Goal: Information Seeking & Learning: Learn about a topic

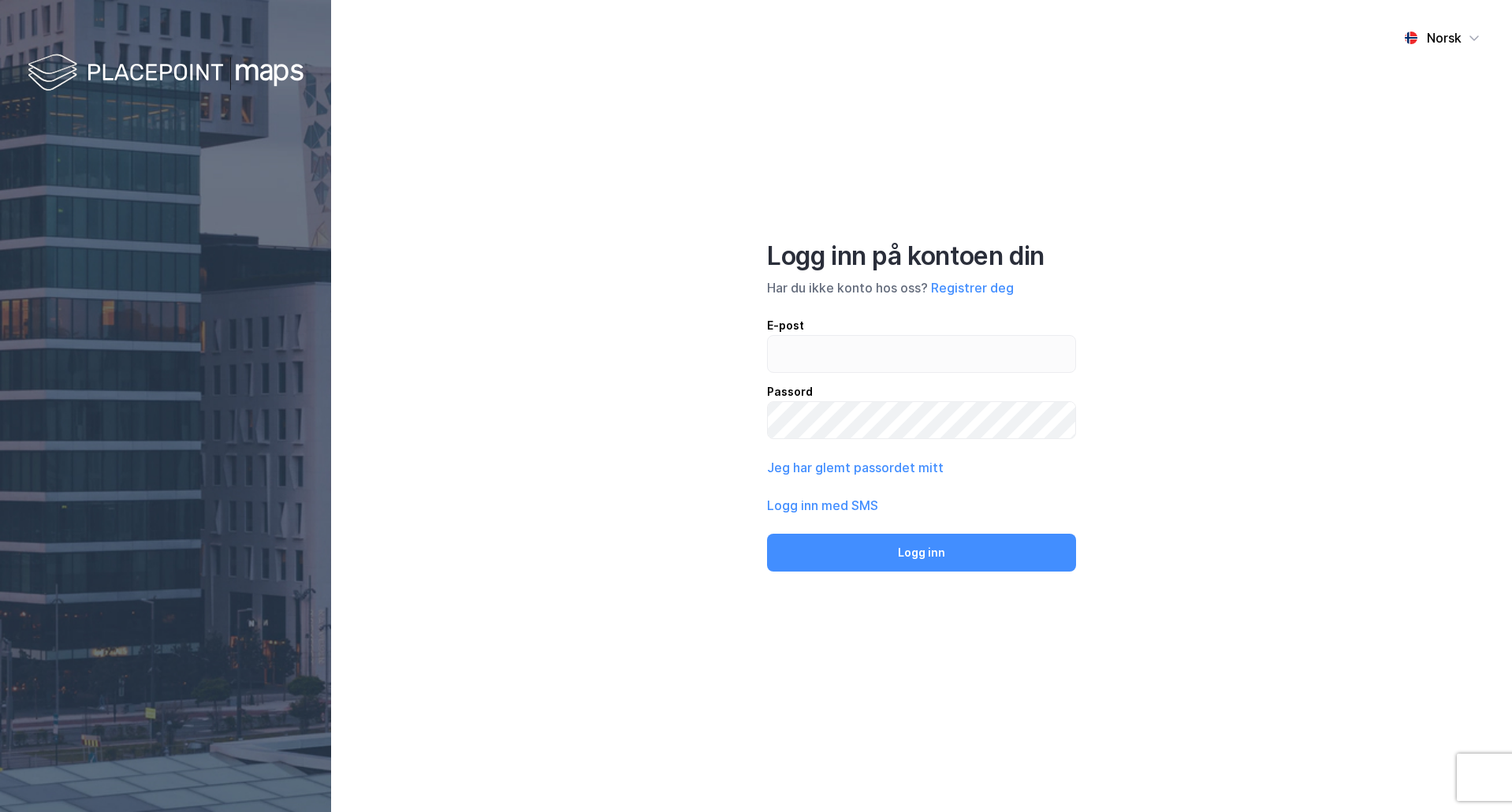
click at [881, 359] on input "email" at bounding box center [921, 353] width 307 height 36
type input "[EMAIL_ADDRESS][DOMAIN_NAME]"
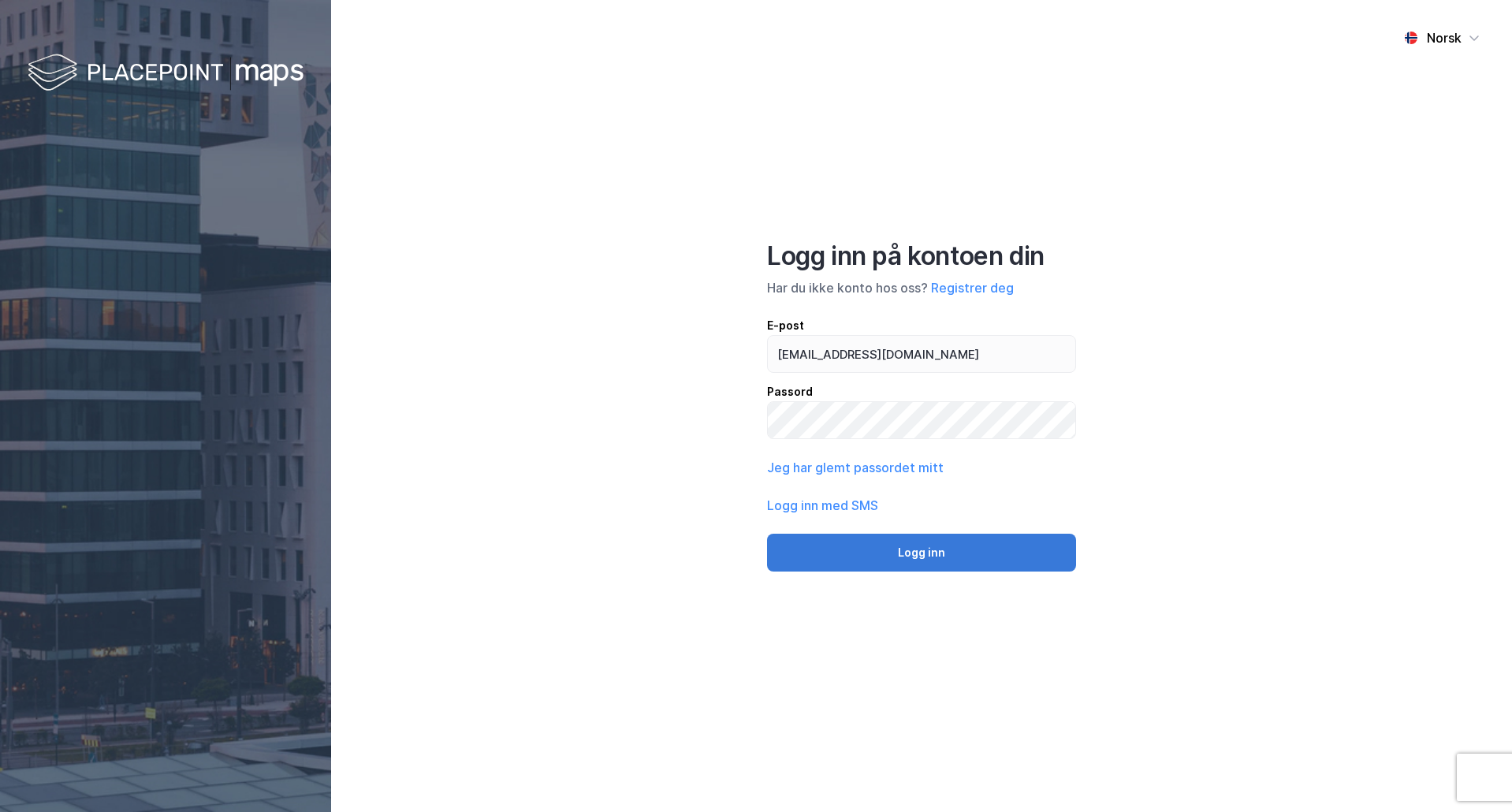
click at [992, 564] on button "Logg inn" at bounding box center [921, 552] width 309 height 38
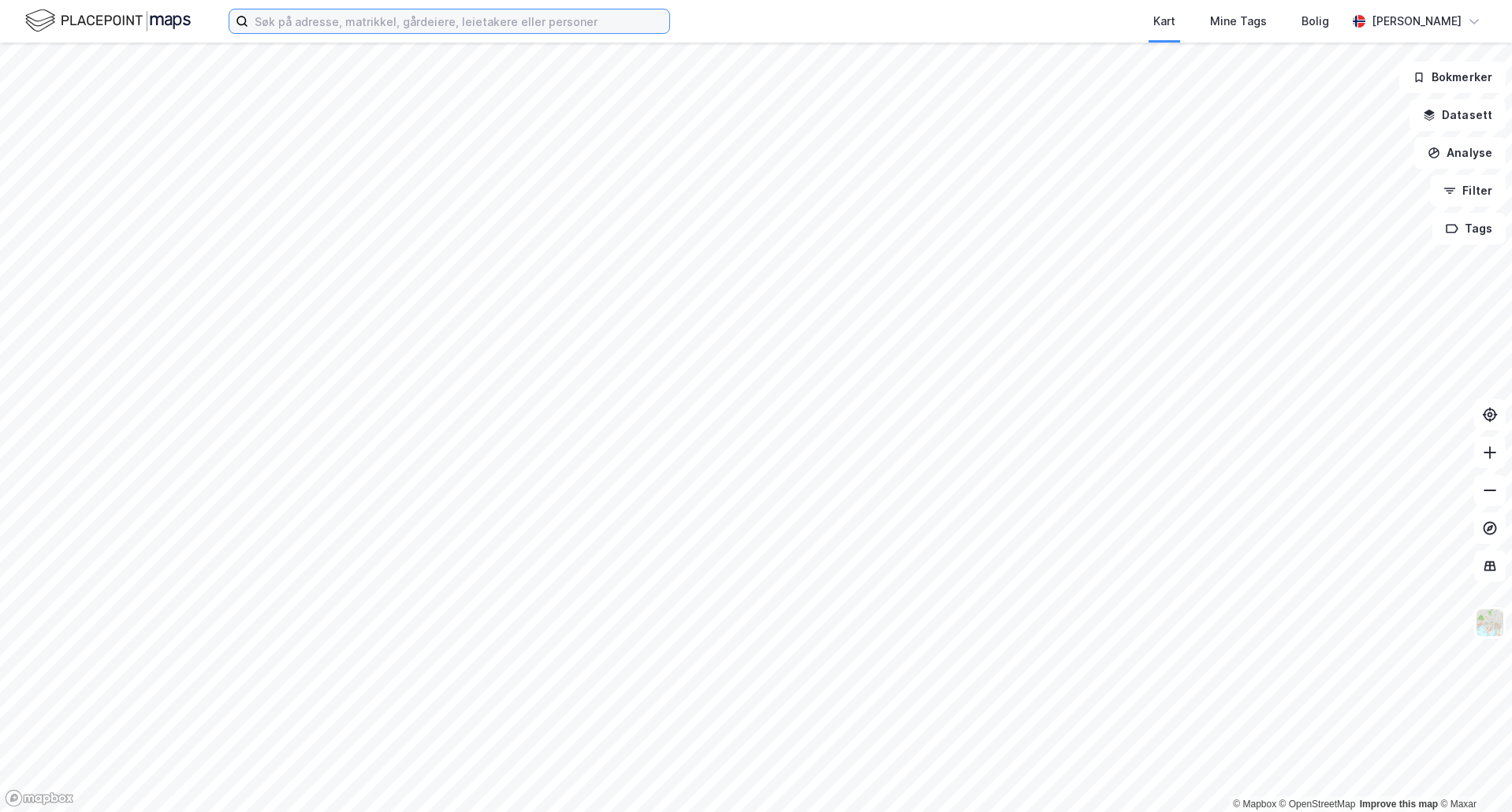
click at [381, 14] on input at bounding box center [459, 21] width 421 height 24
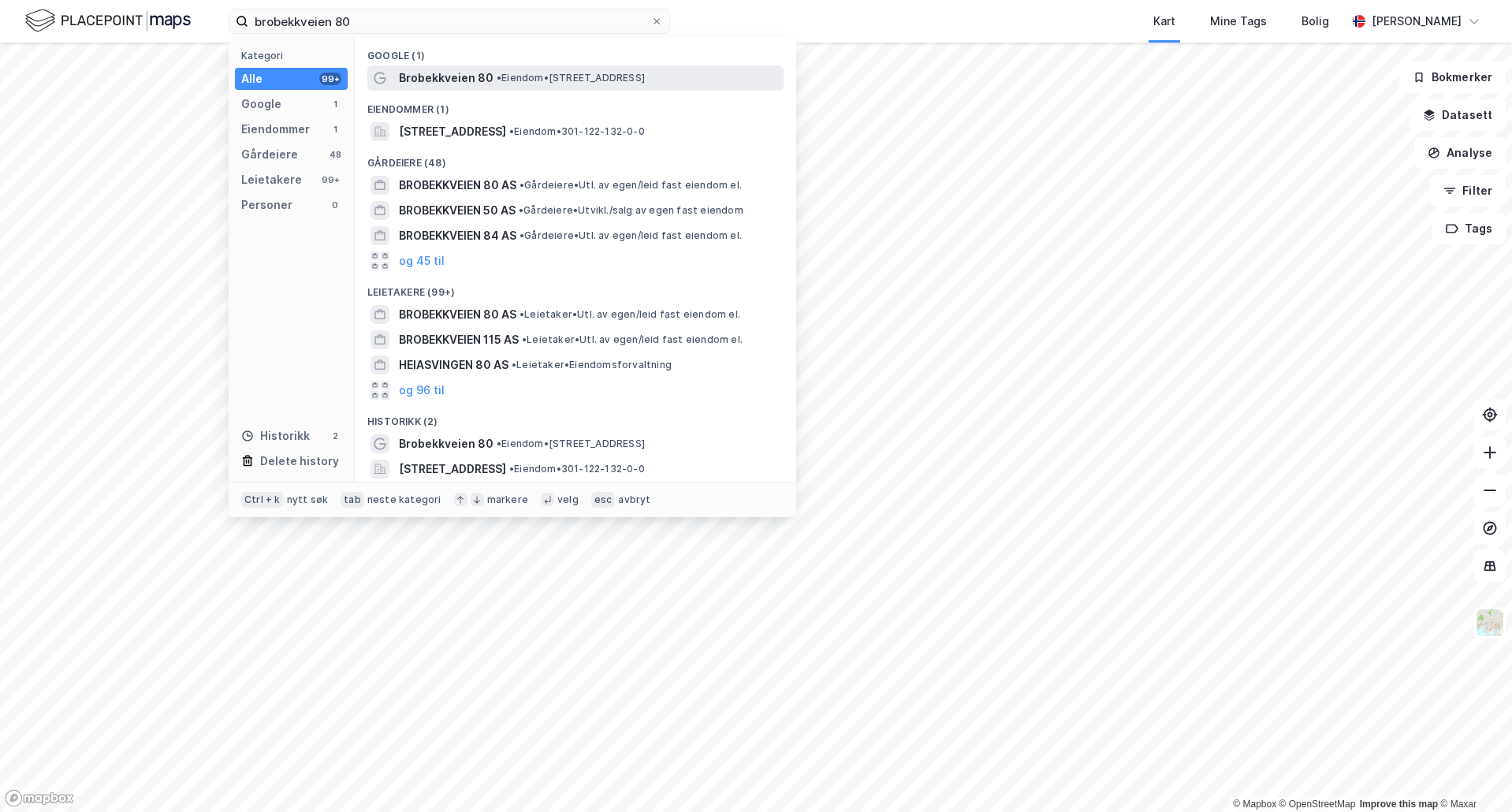
click at [510, 73] on span "• Eiendom • [STREET_ADDRESS]" at bounding box center [570, 78] width 149 height 13
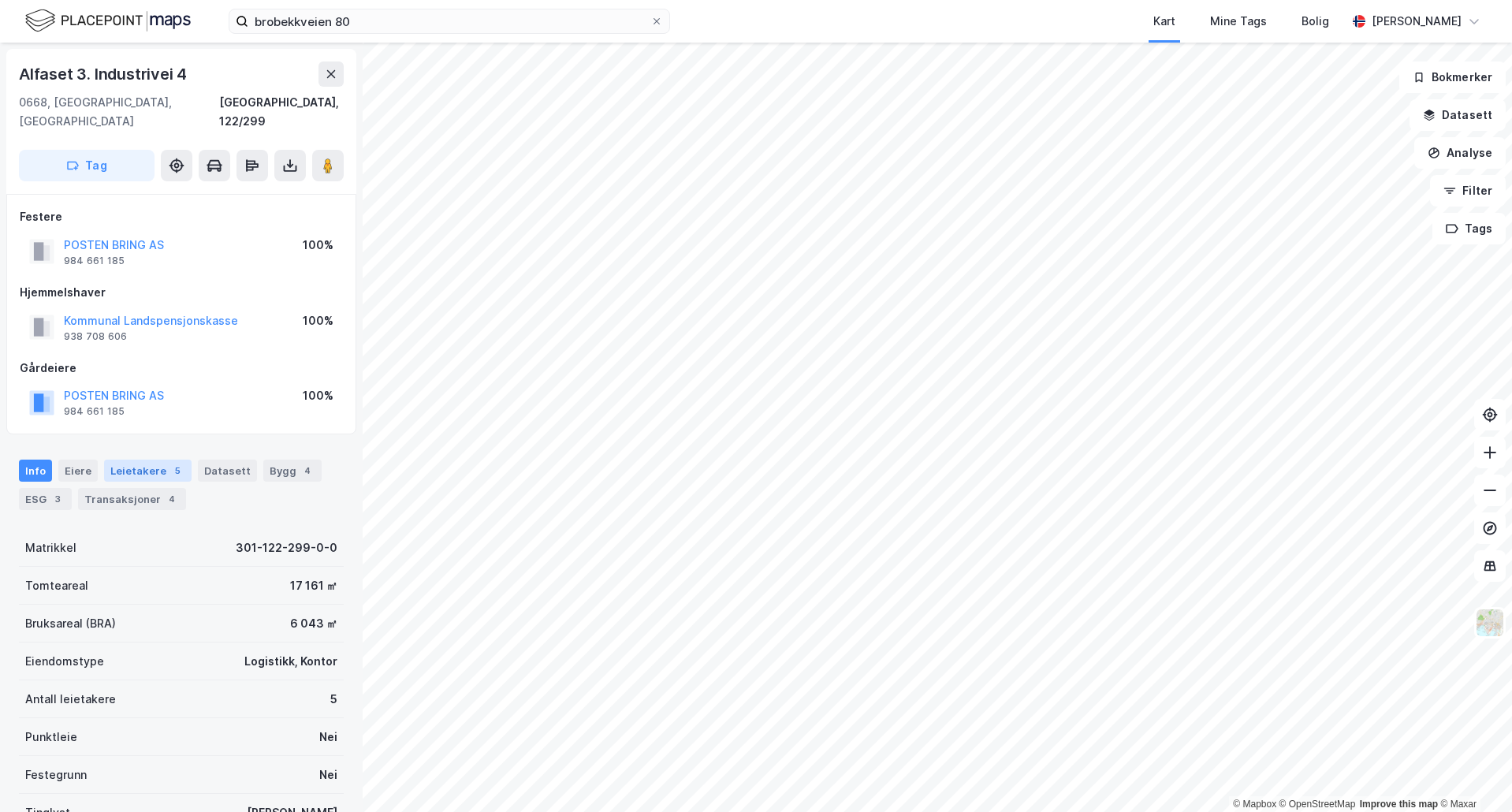
click at [118, 460] on div "Leietakere 5" at bounding box center [148, 471] width 88 height 22
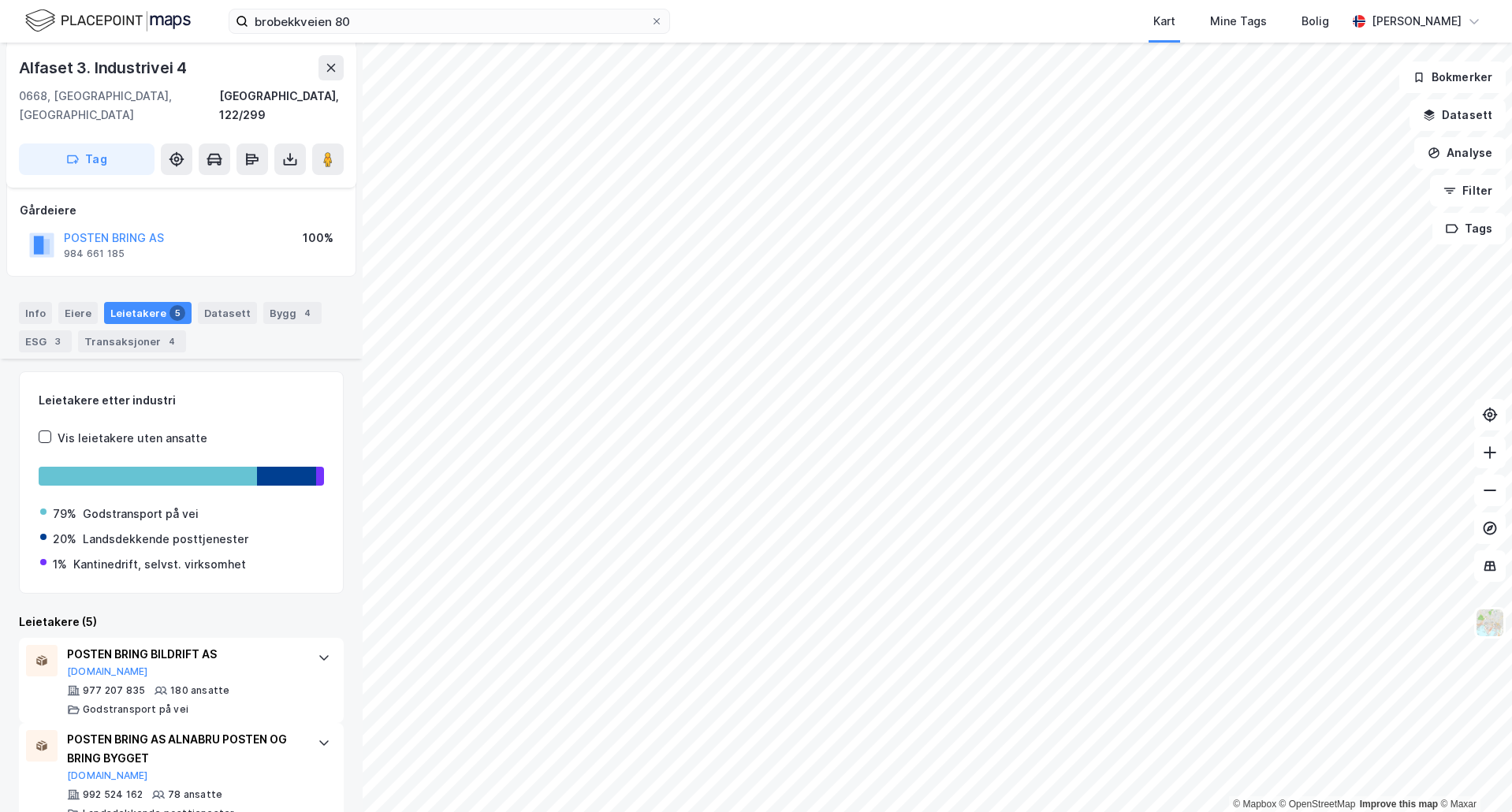
scroll to position [316, 0]
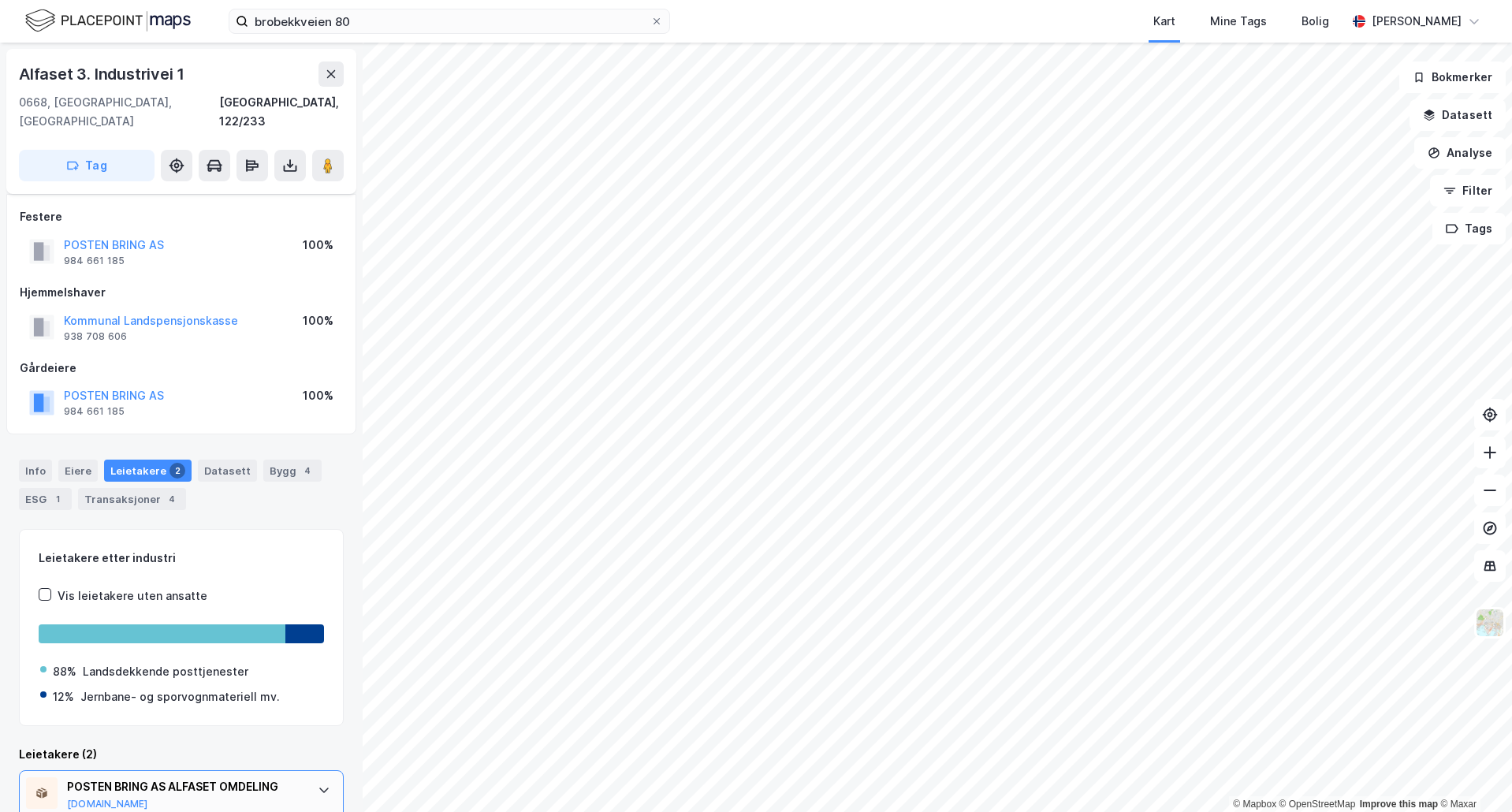
scroll to position [128, 0]
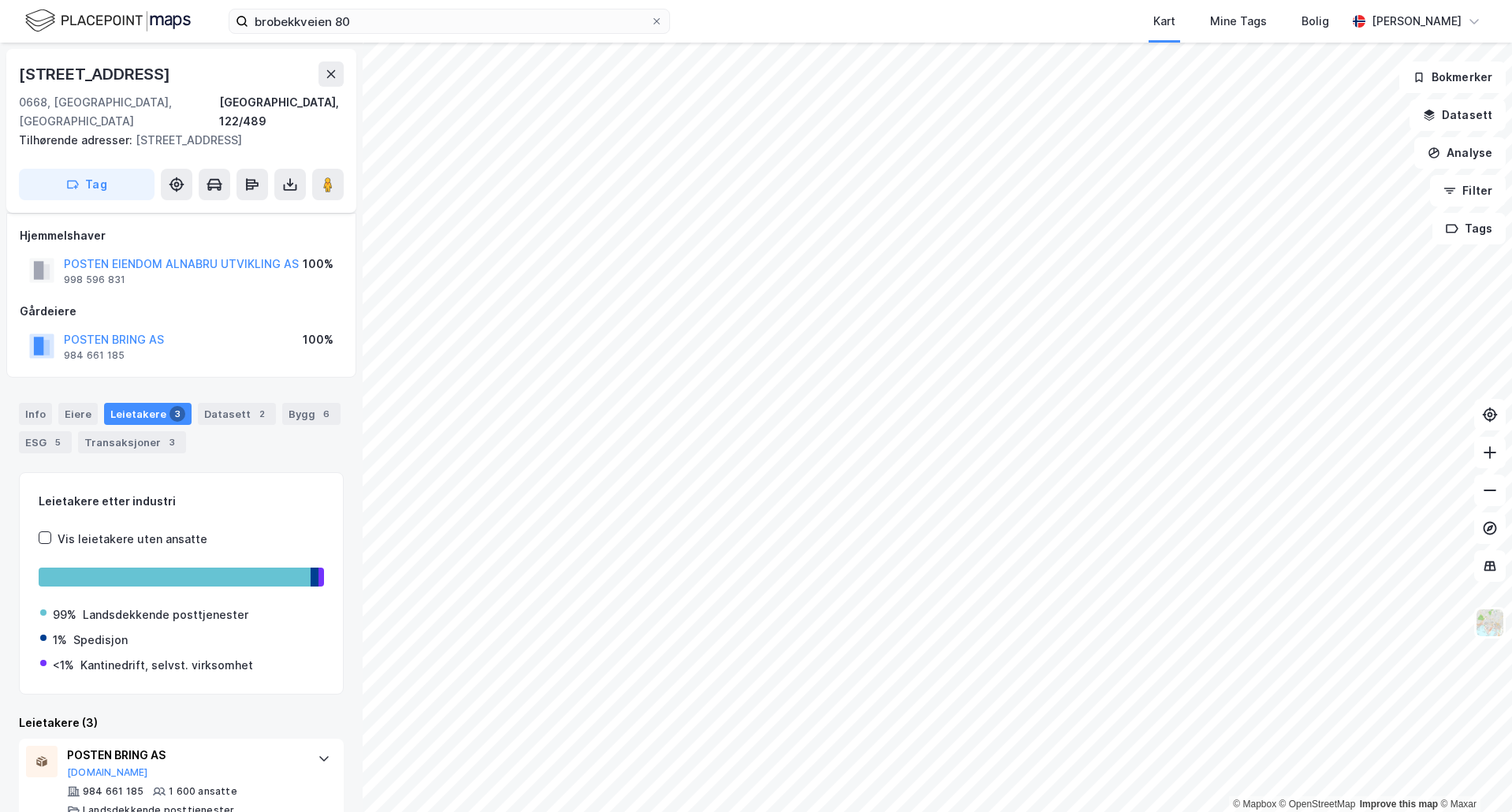
scroll to position [201, 0]
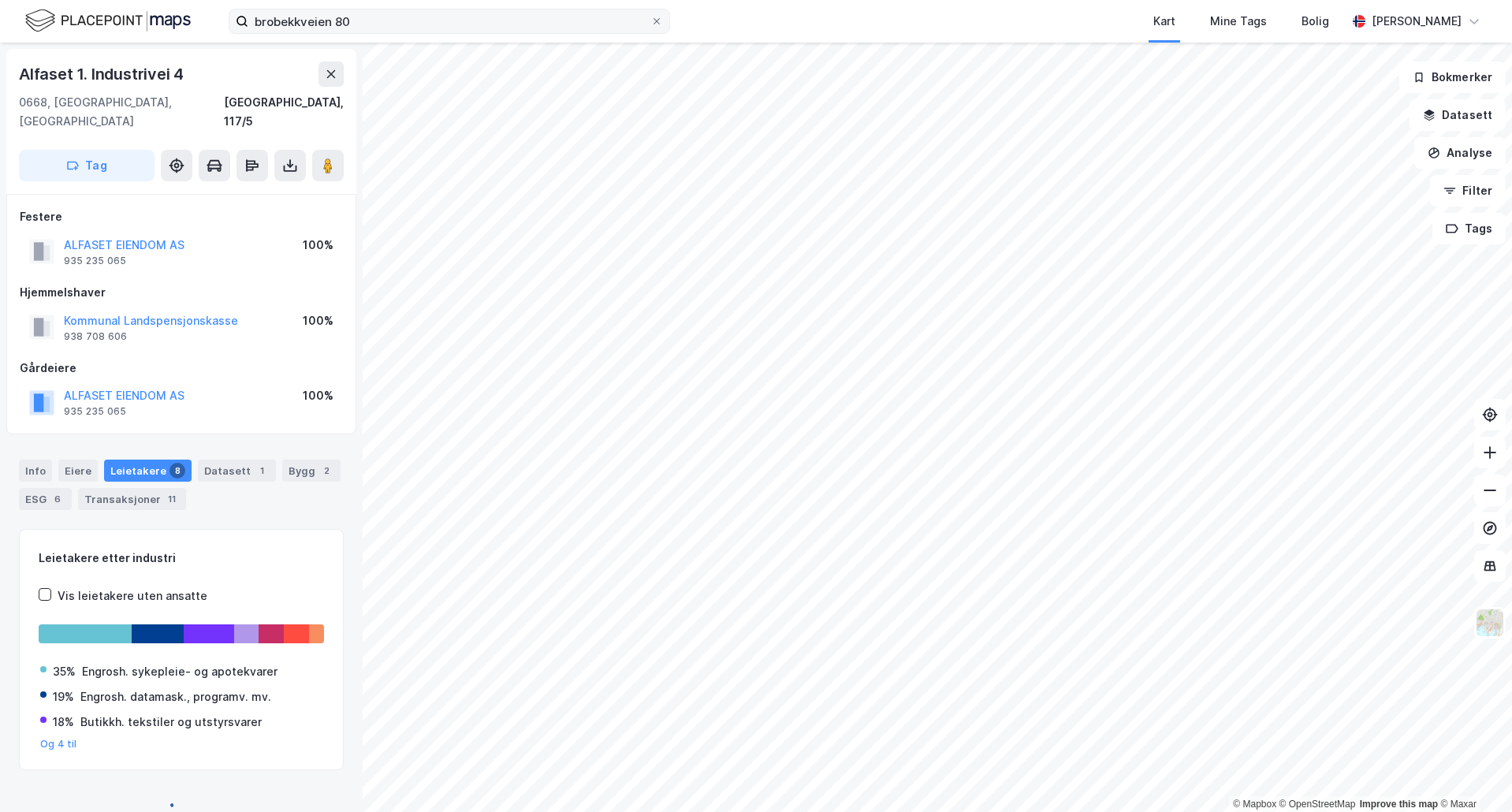
scroll to position [3, 0]
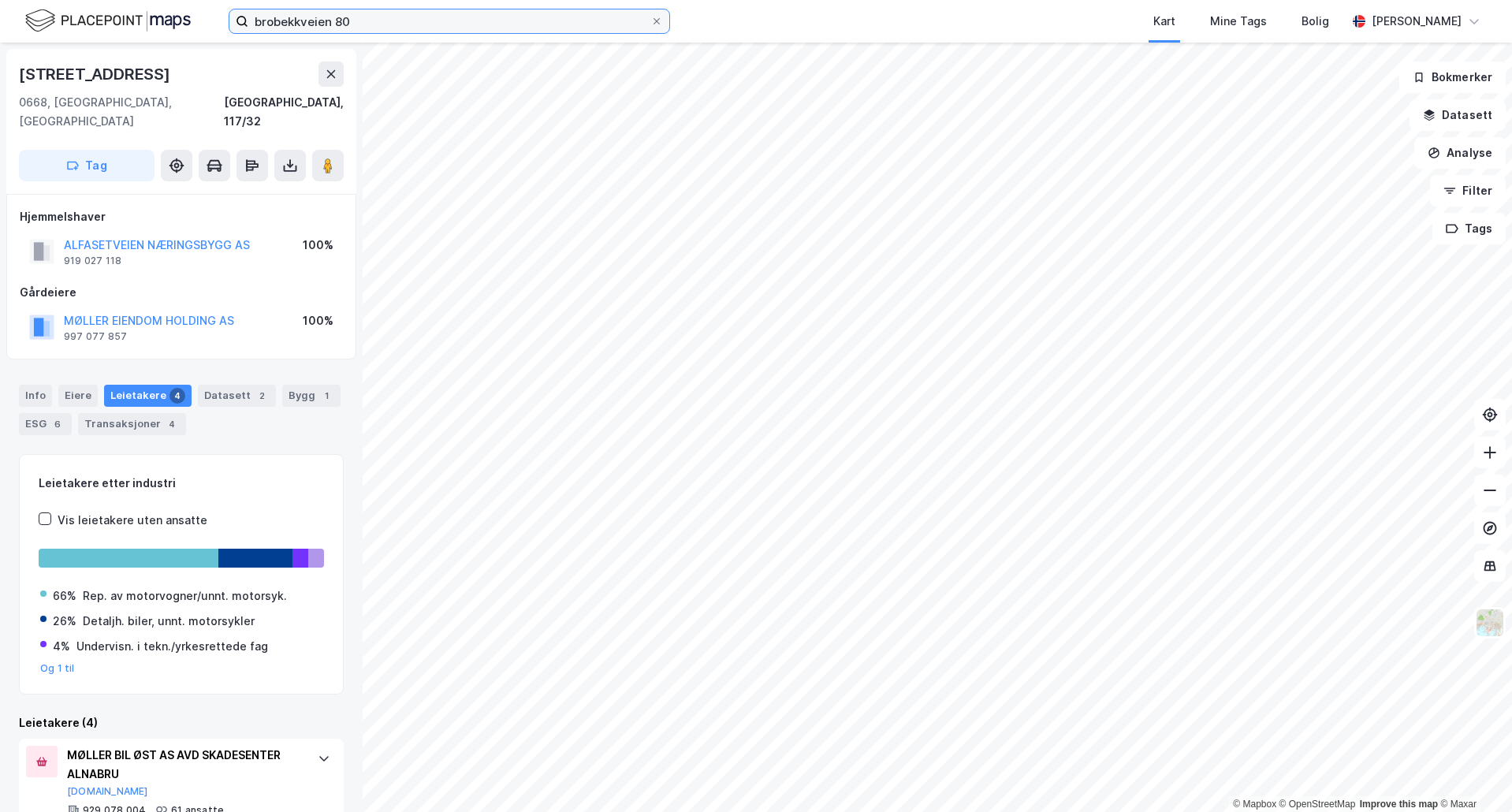
click at [402, 25] on input "brobekkveien 80" at bounding box center [450, 21] width 402 height 24
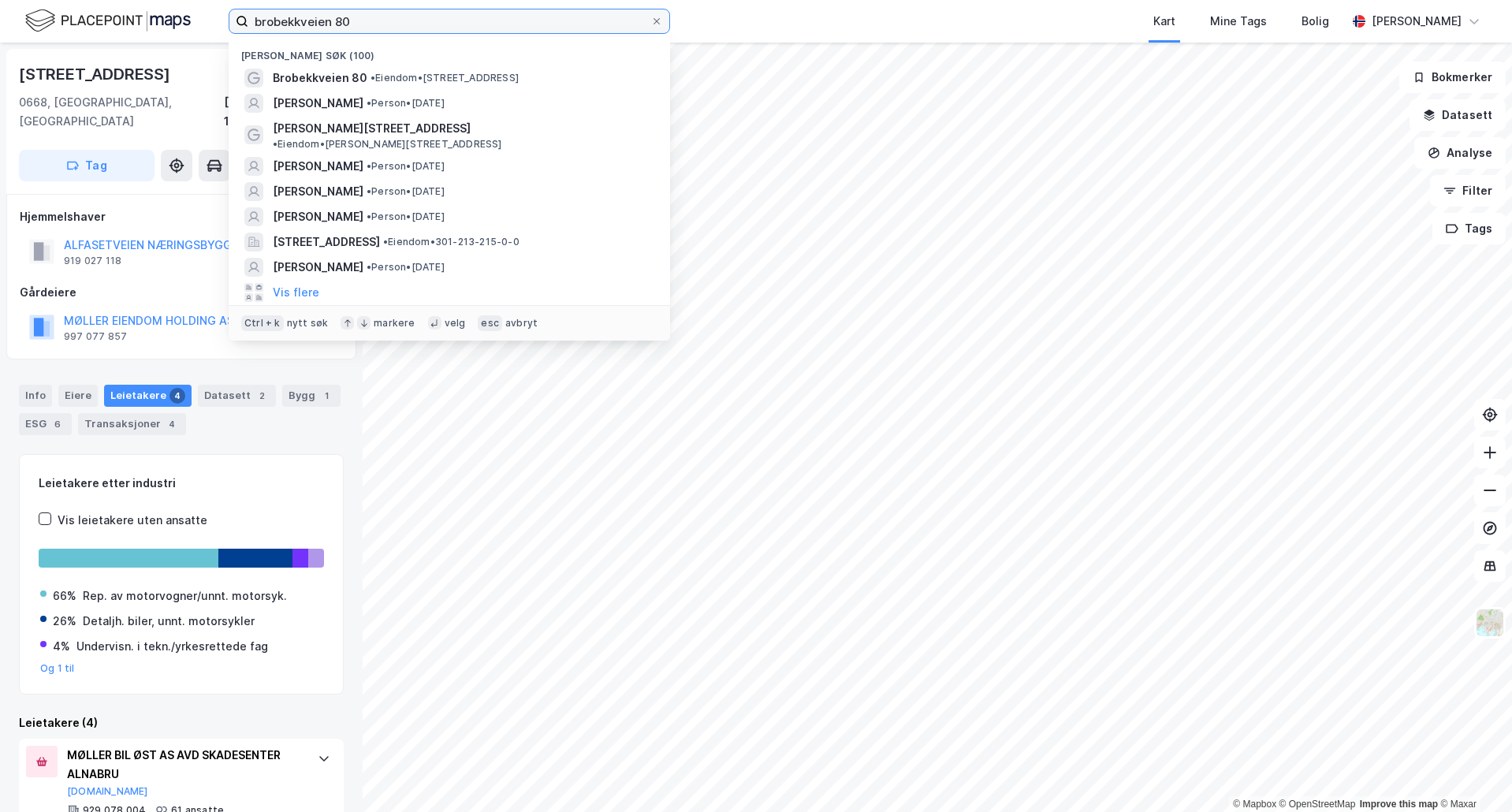
click at [402, 25] on input "brobekkveien 80" at bounding box center [450, 21] width 402 height 24
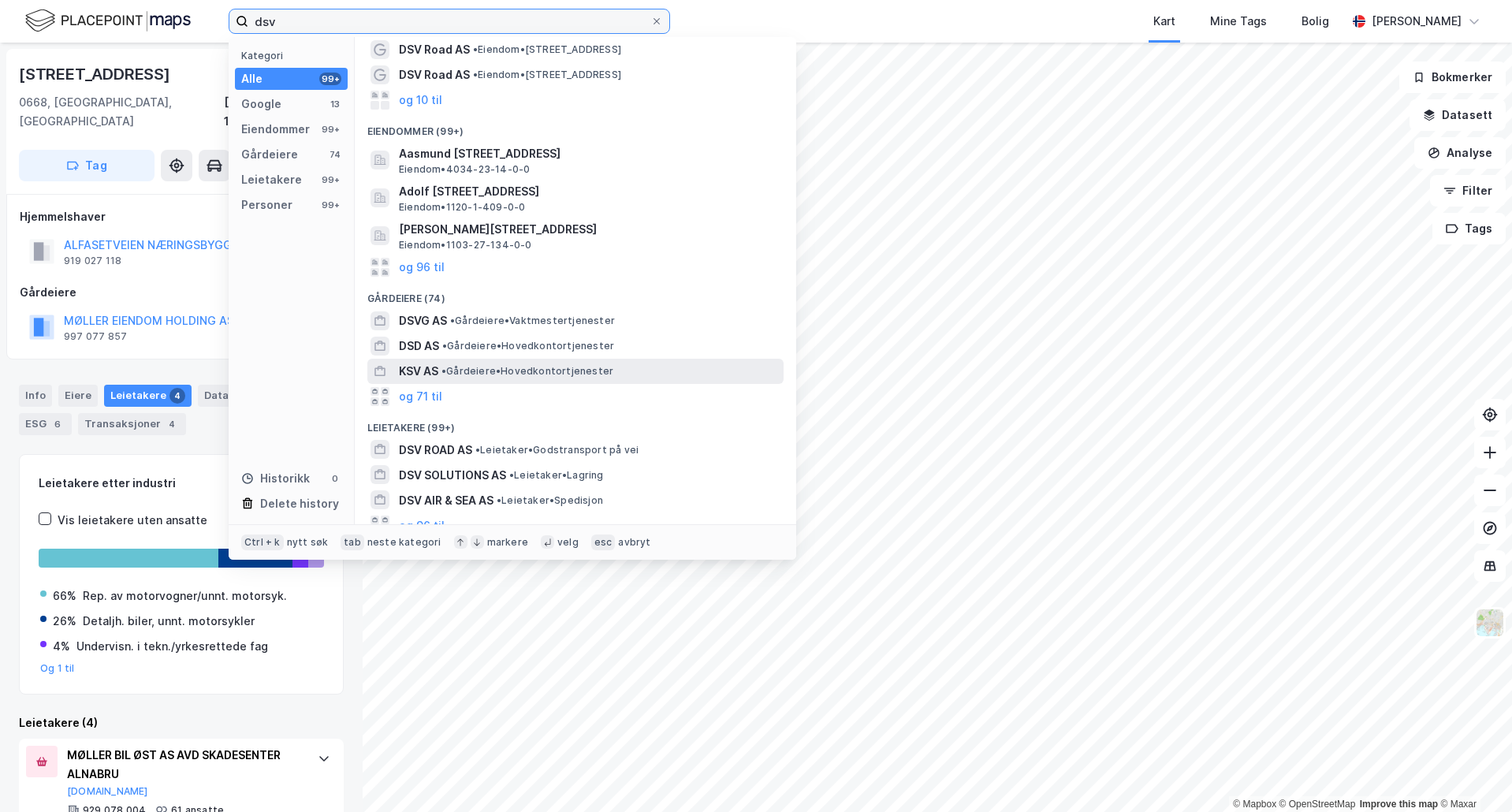
scroll to position [78, 0]
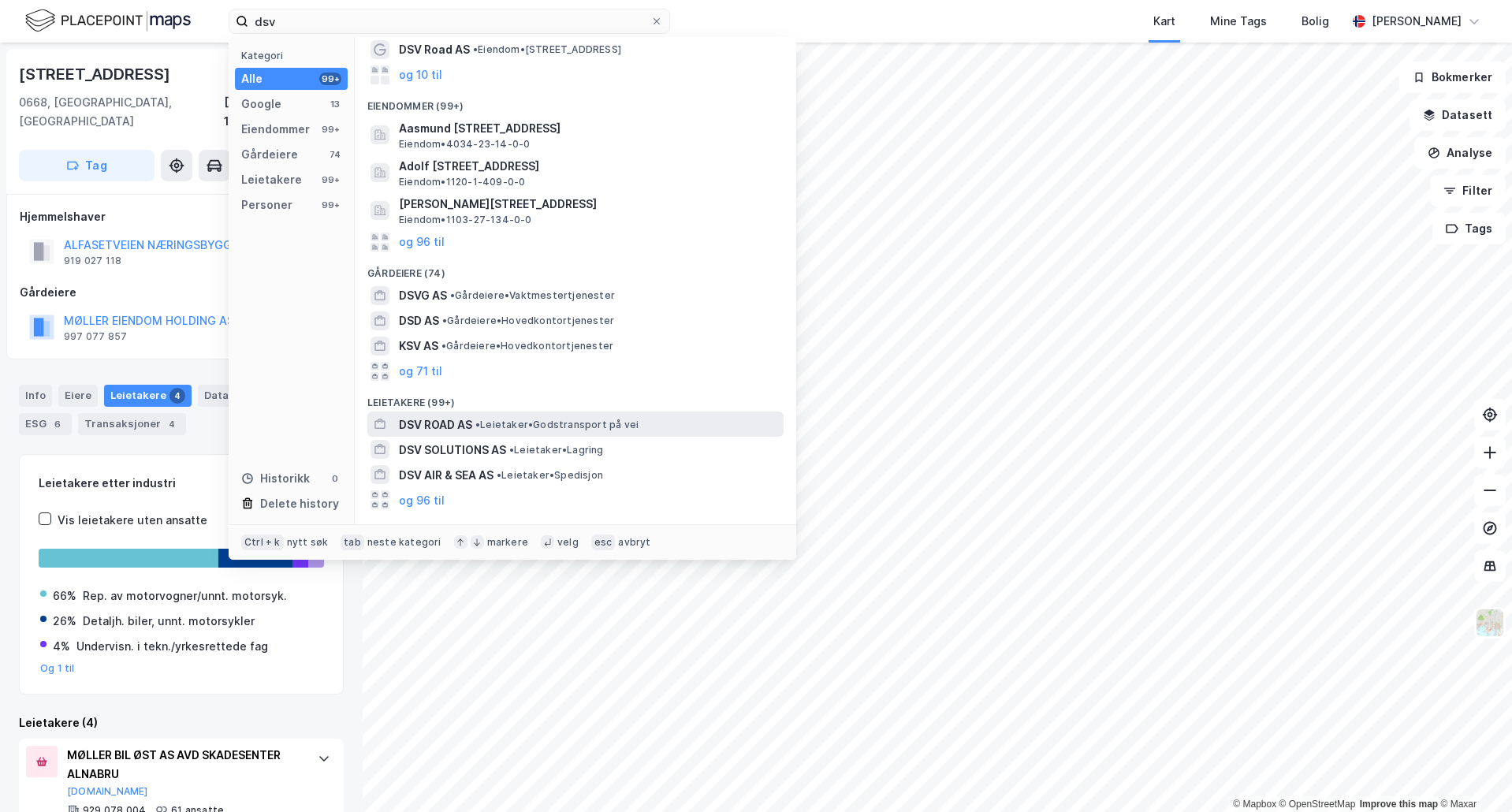
click at [444, 418] on span "DSV ROAD AS" at bounding box center [435, 424] width 73 height 19
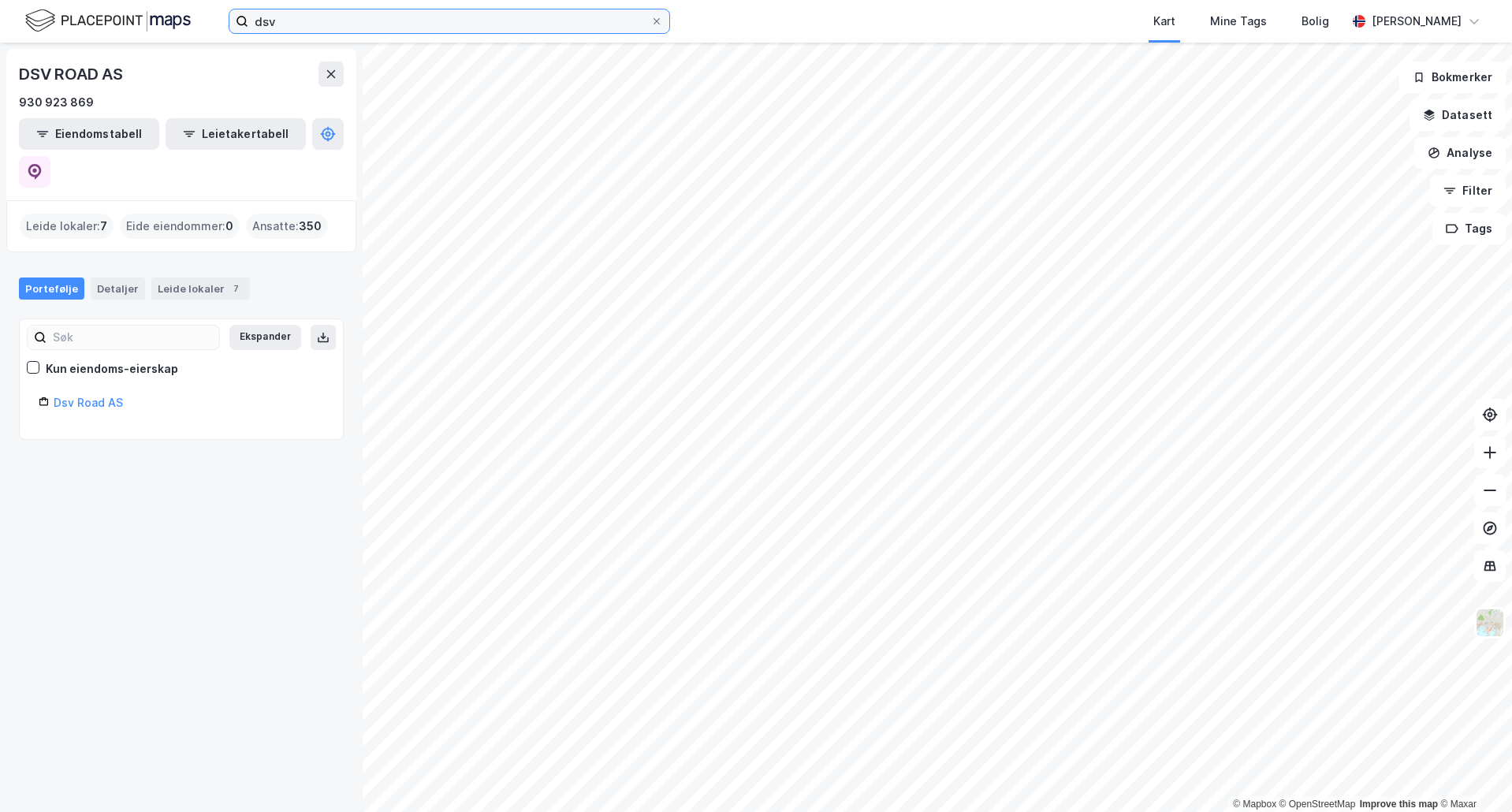
click at [293, 29] on input "dsv" at bounding box center [450, 21] width 402 height 24
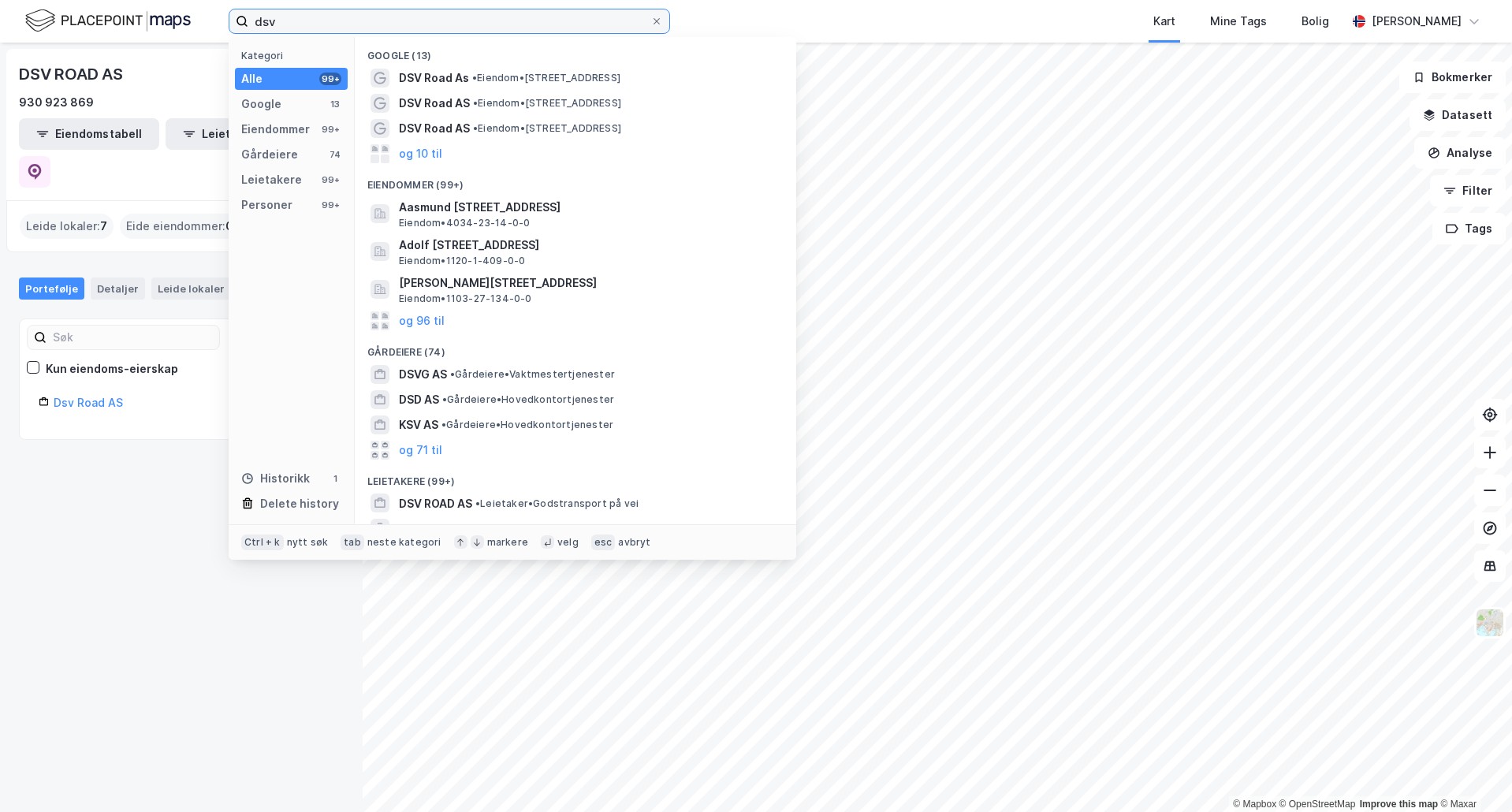
click at [293, 29] on input "dsv" at bounding box center [450, 21] width 402 height 24
type input "dsv"
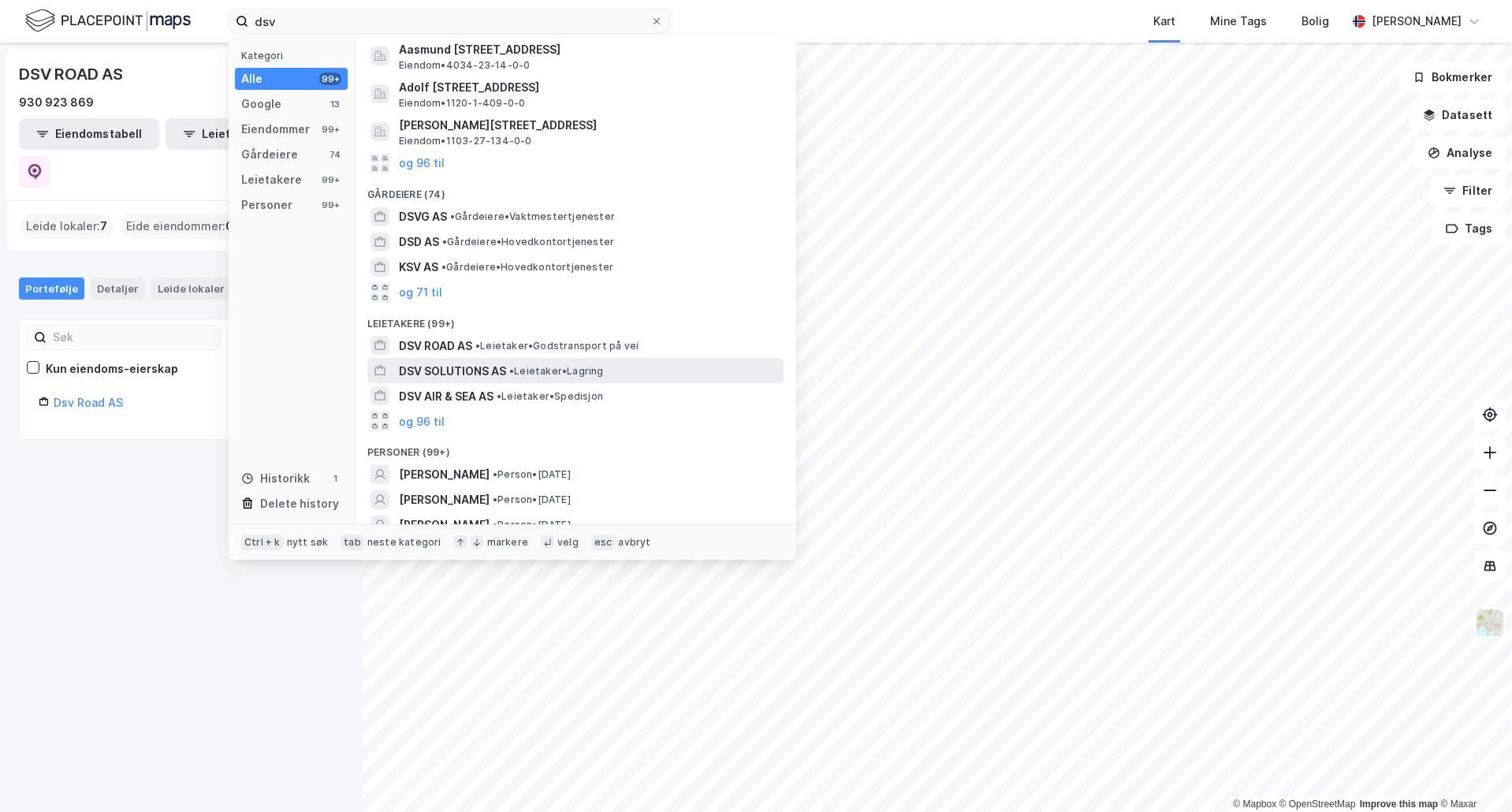
click at [485, 369] on span "DSV SOLUTIONS AS" at bounding box center [452, 371] width 107 height 19
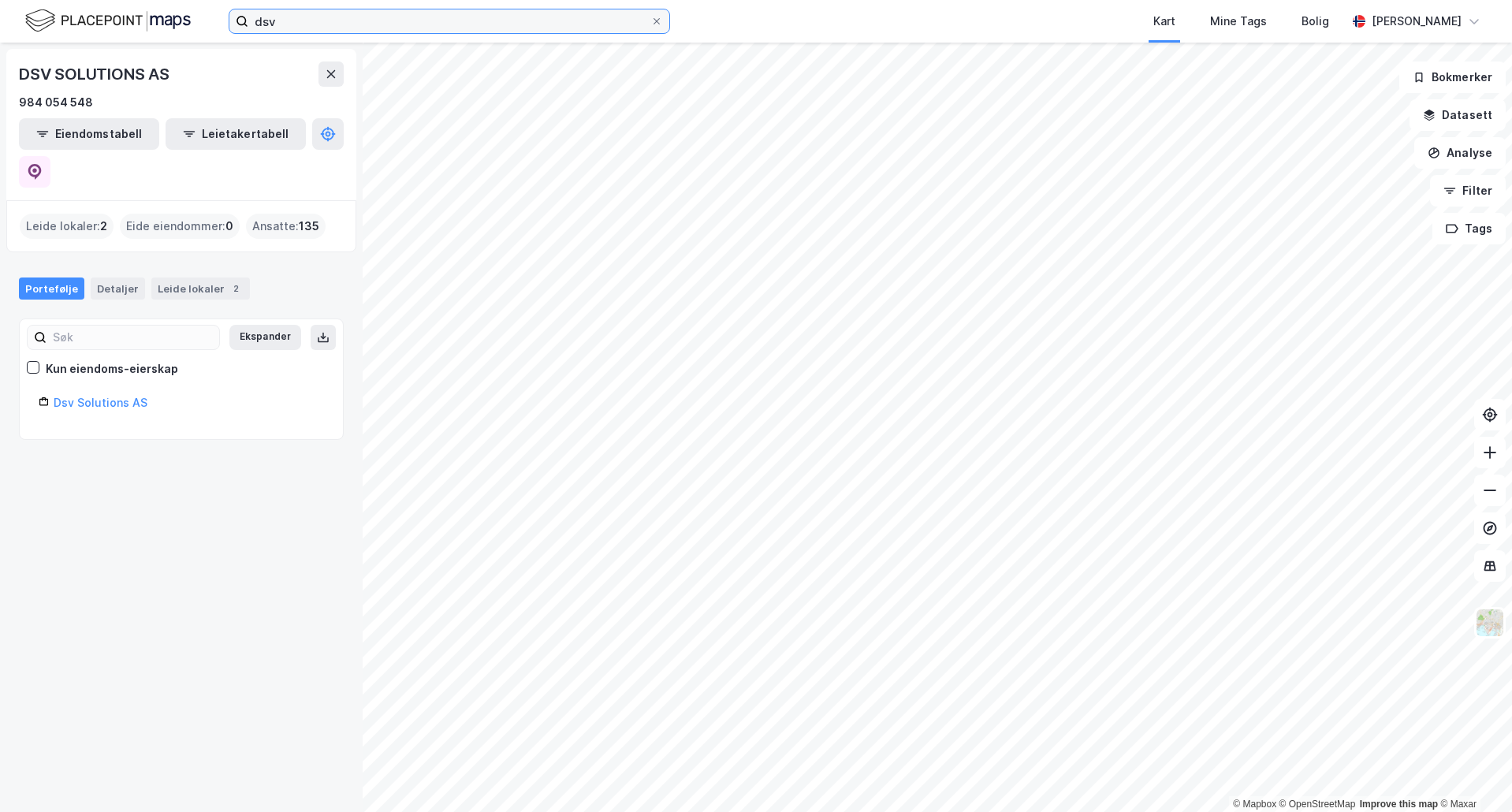
click at [306, 19] on input "dsv" at bounding box center [450, 21] width 402 height 24
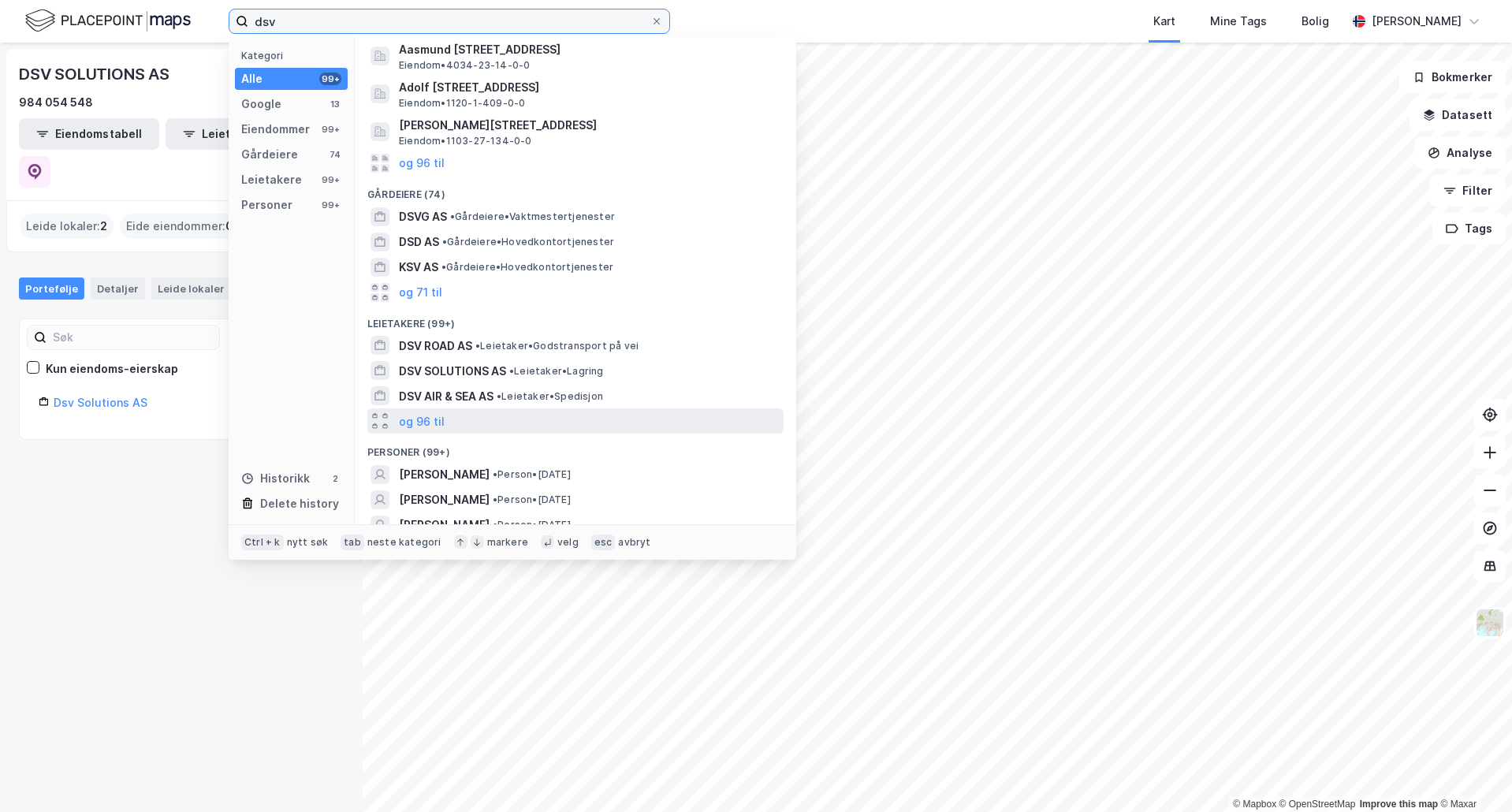
scroll to position [275, 0]
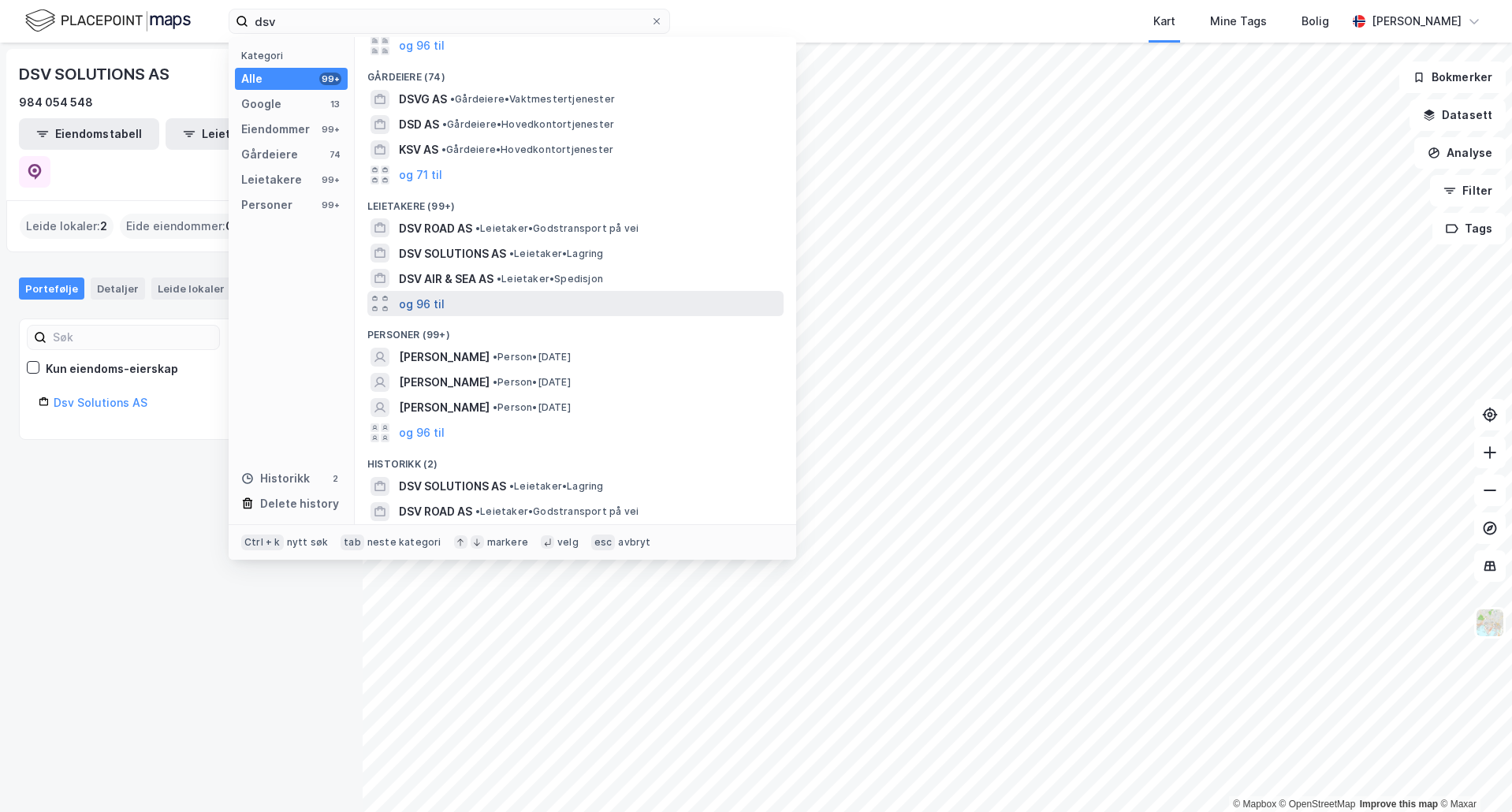
click at [415, 308] on button "og 96 til" at bounding box center [422, 304] width 46 height 19
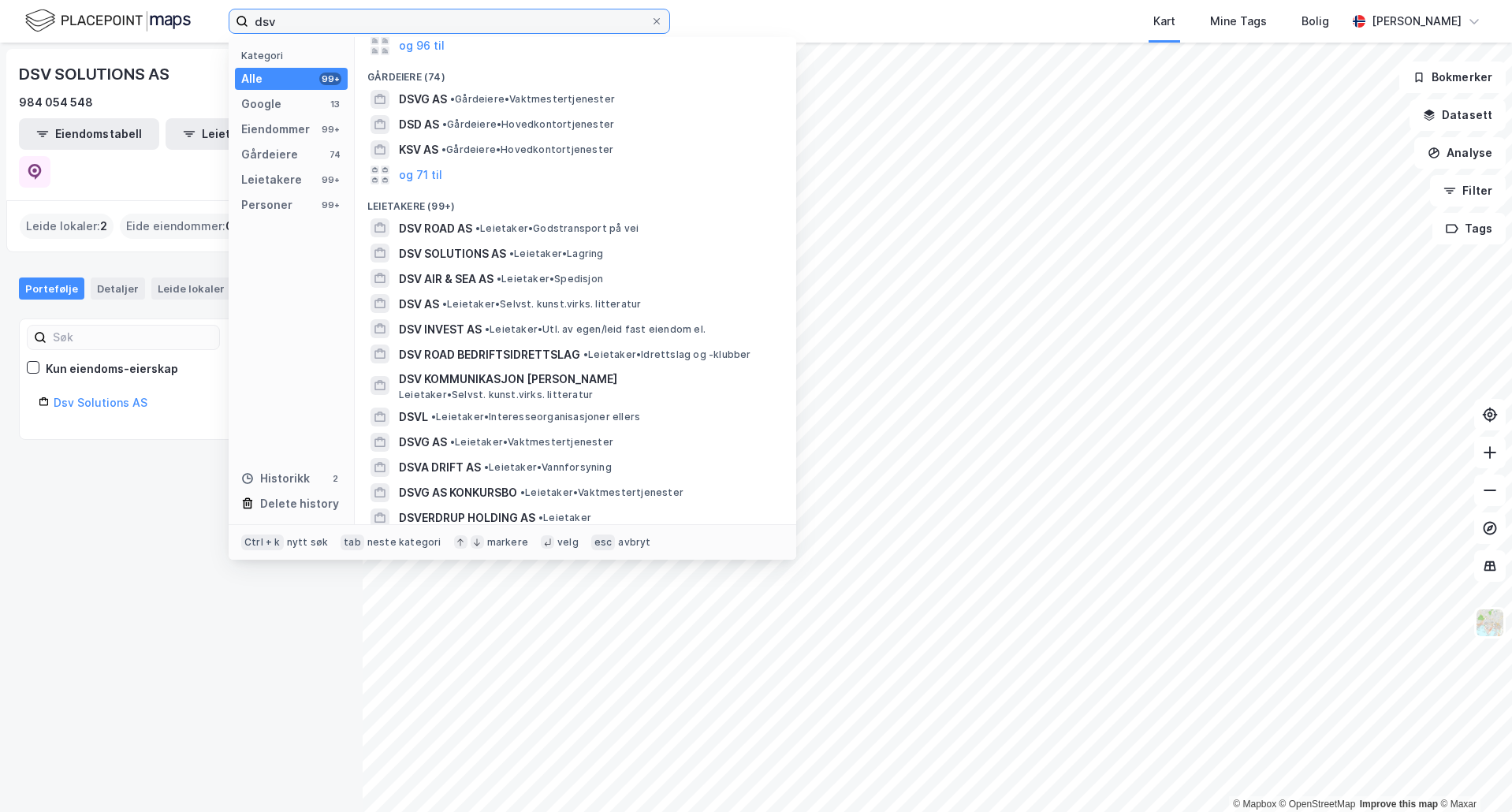
click at [496, 13] on input "dsv" at bounding box center [450, 21] width 402 height 24
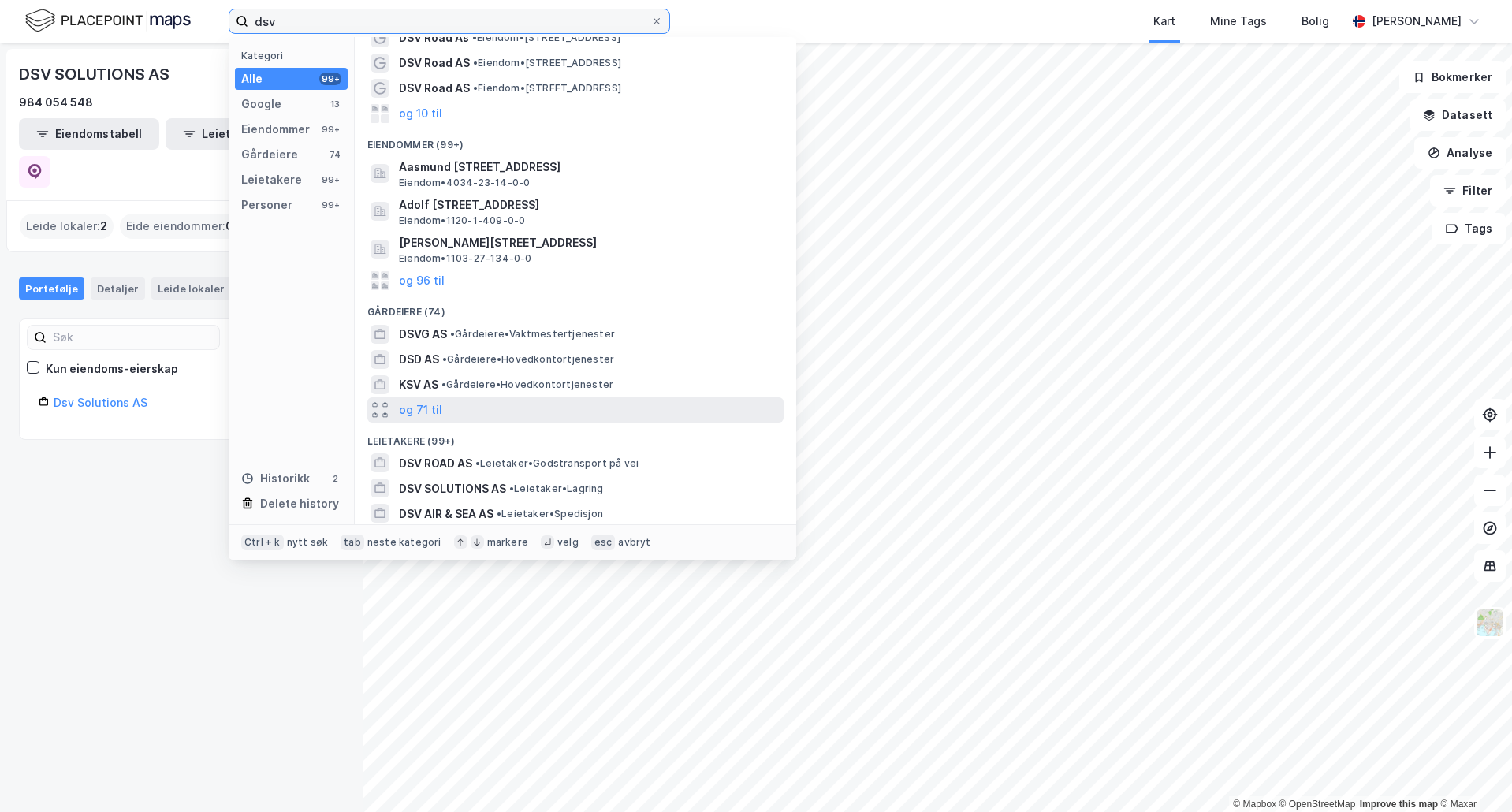
scroll to position [0, 0]
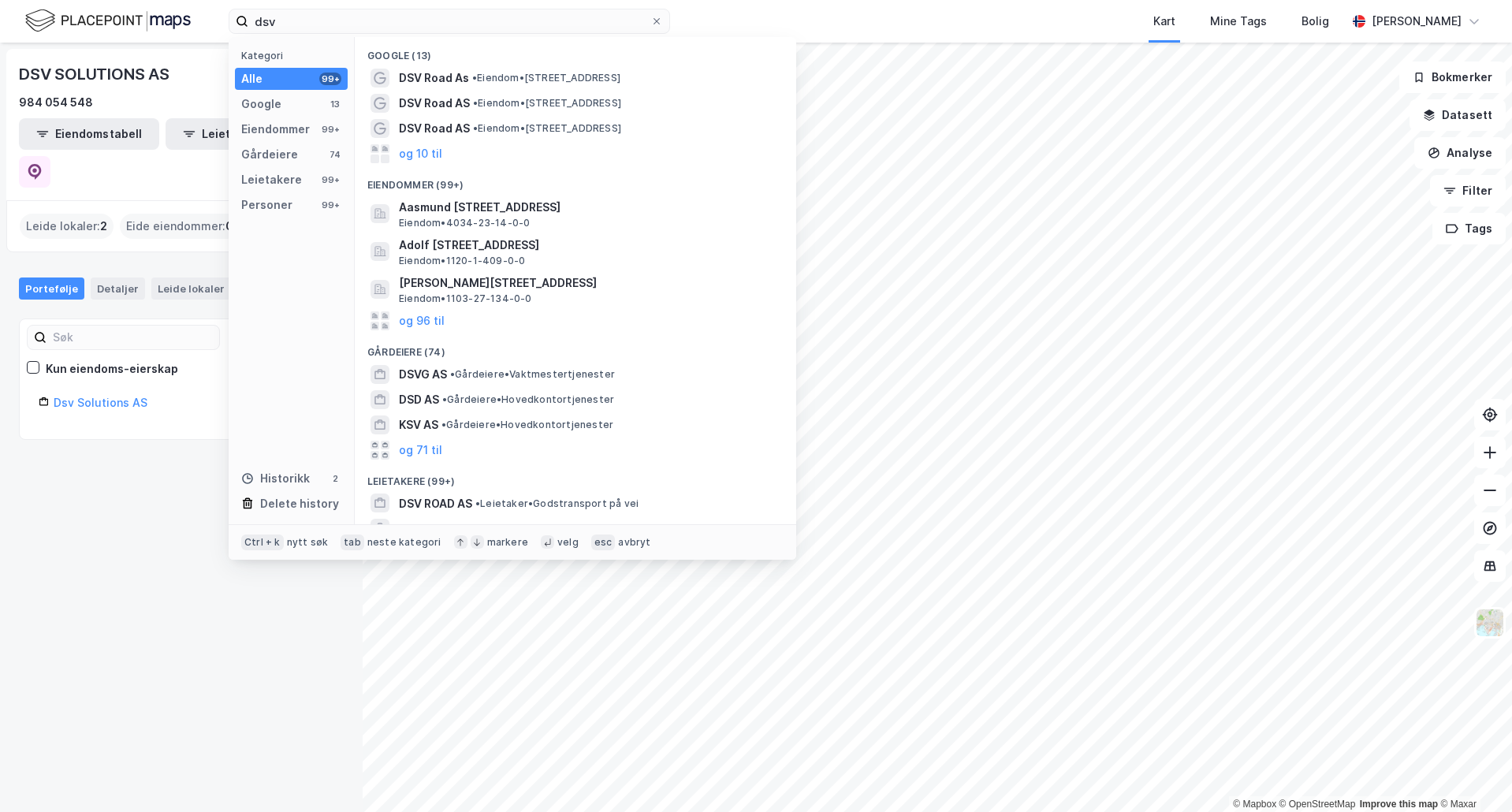
click at [796, 20] on div "Kart Mine Tags Bolig" at bounding box center [1046, 21] width 601 height 42
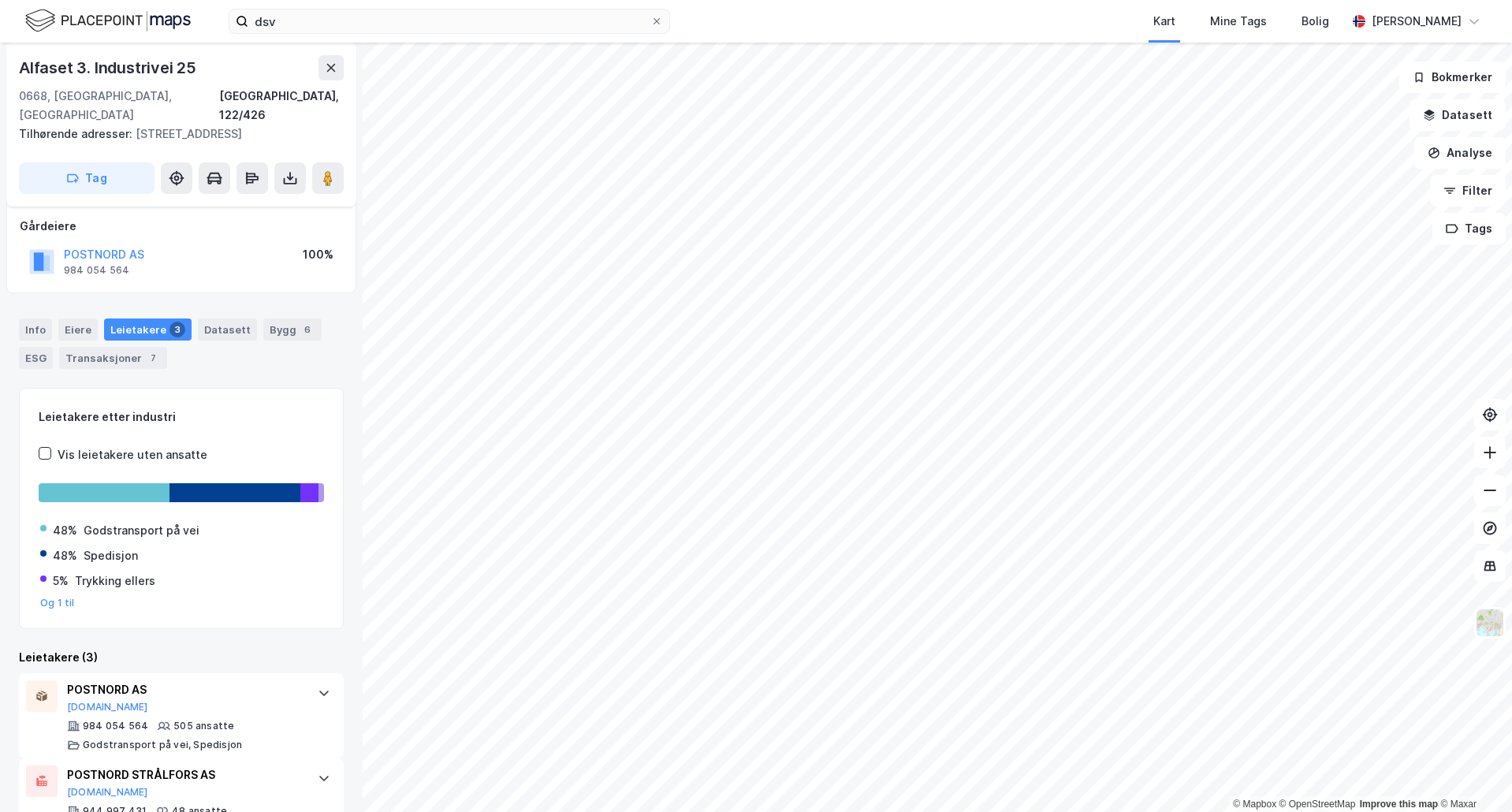
scroll to position [239, 0]
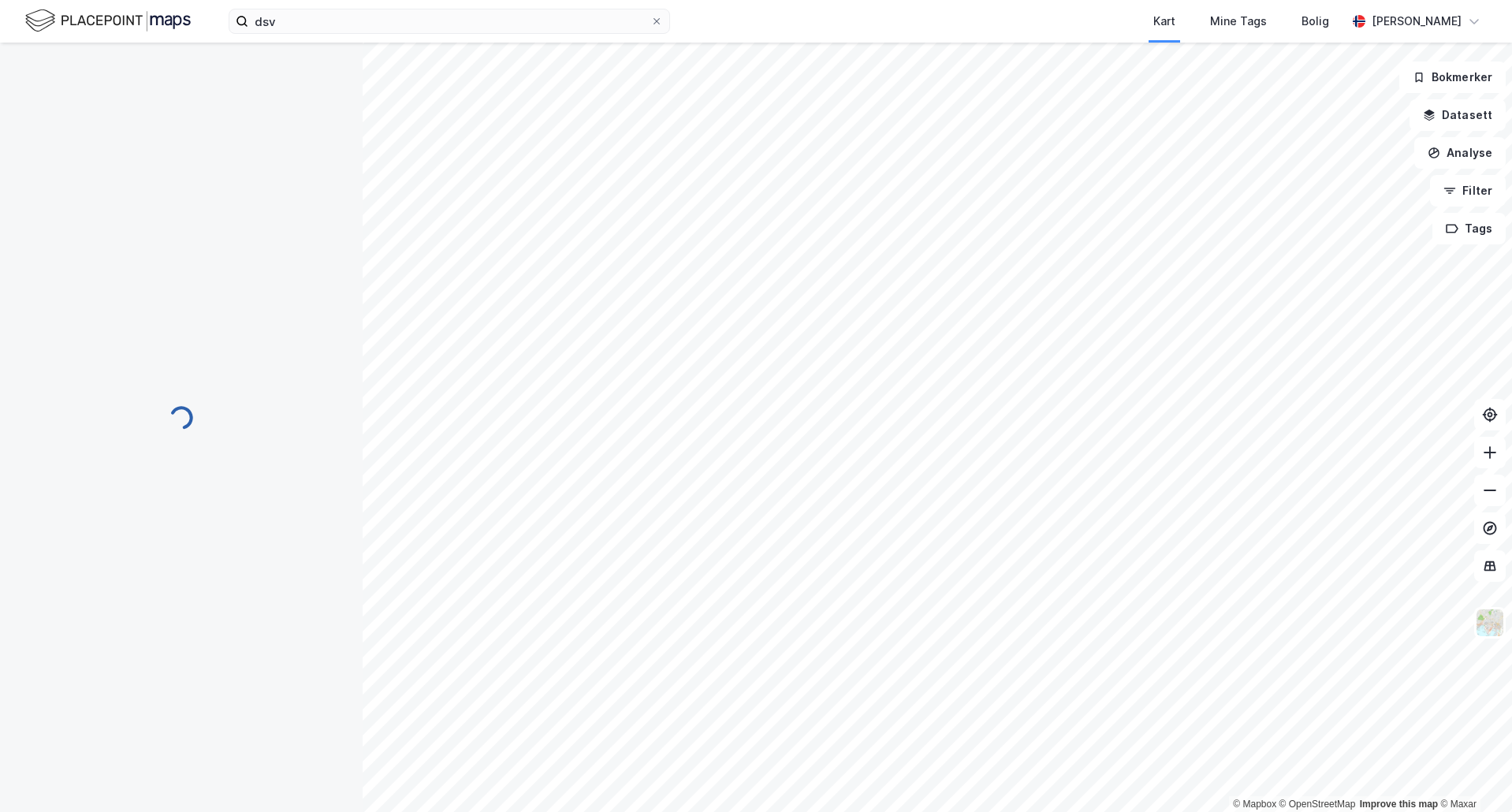
scroll to position [4, 0]
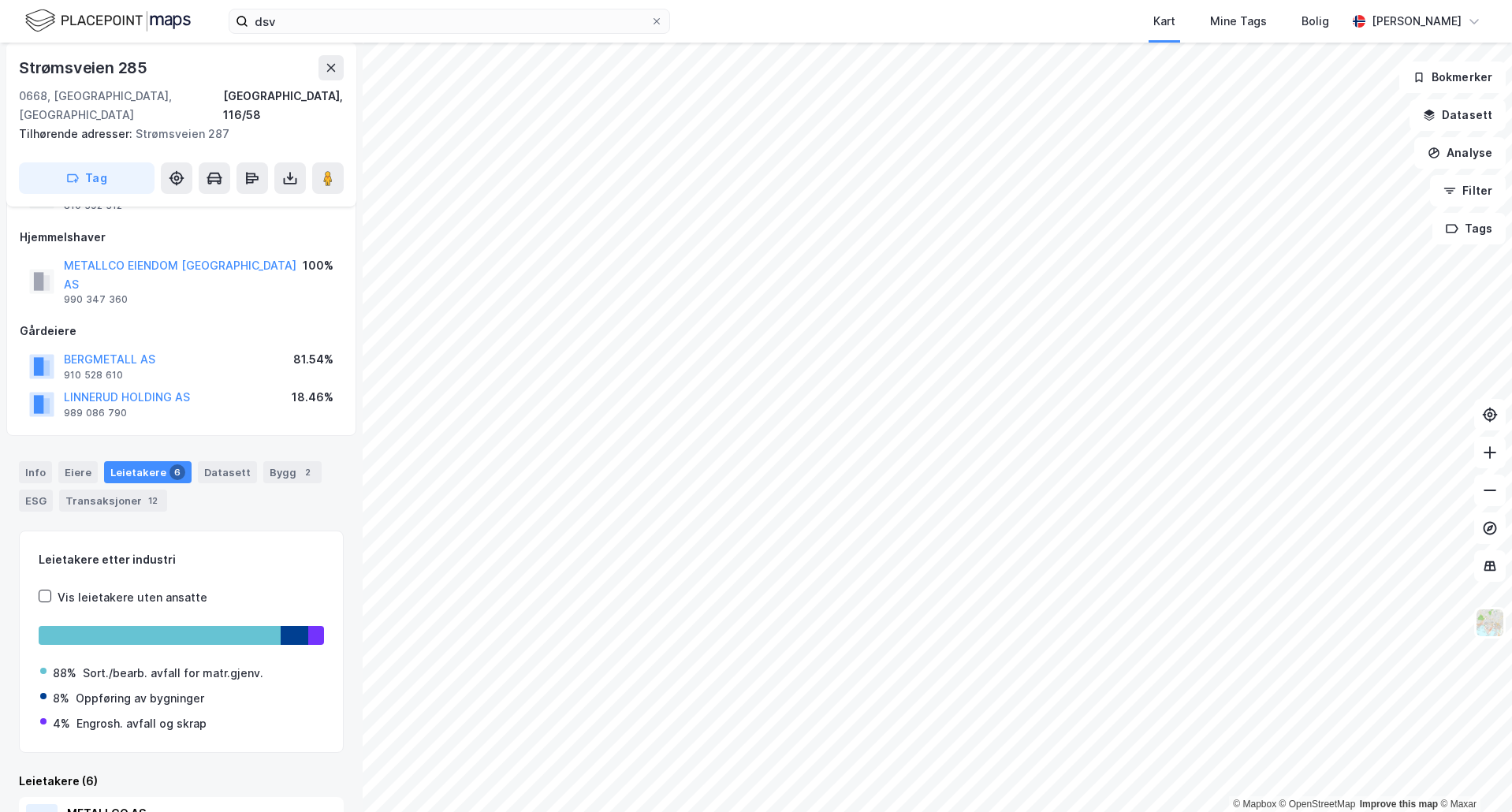
scroll to position [106, 0]
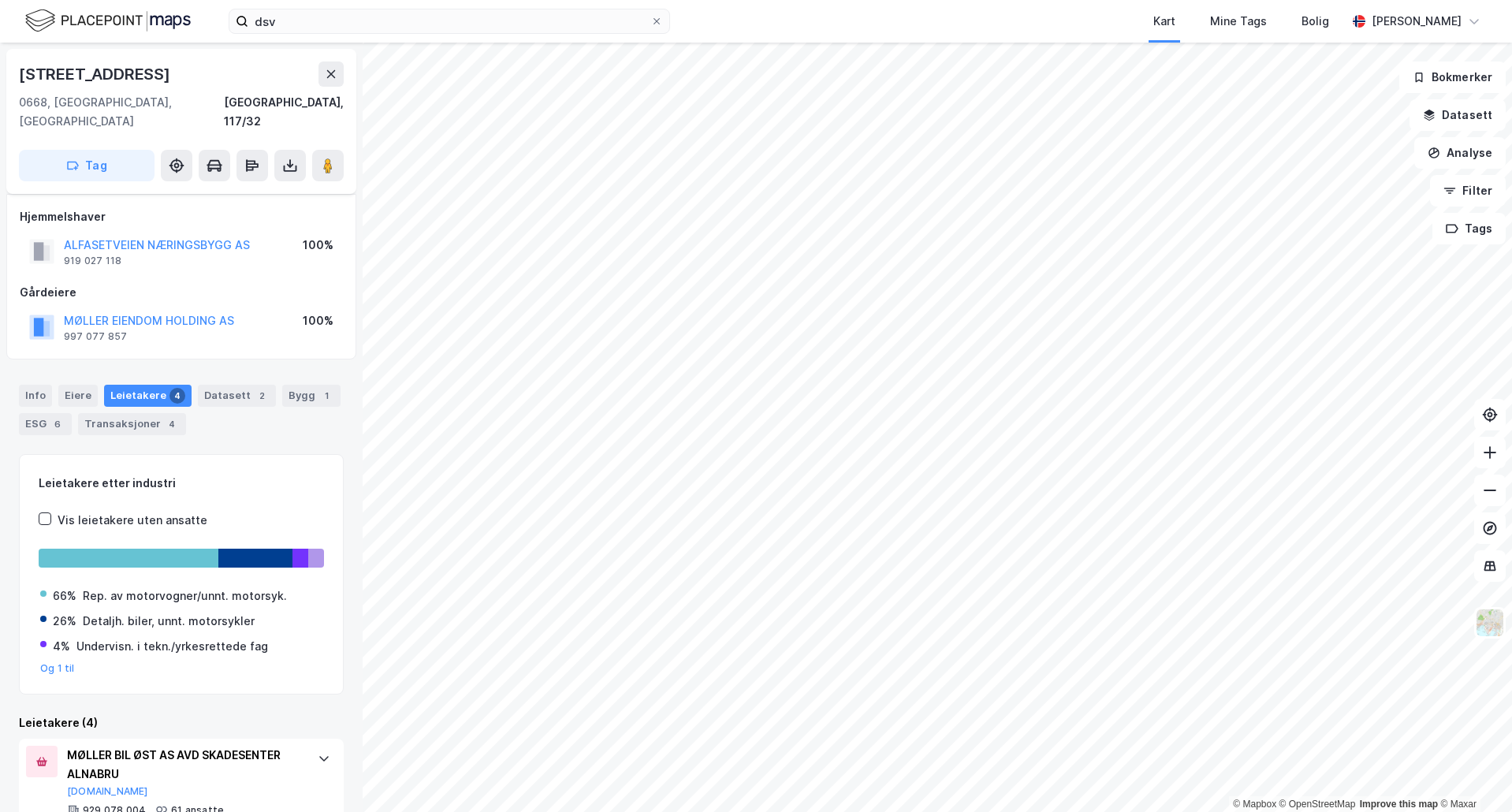
scroll to position [305, 0]
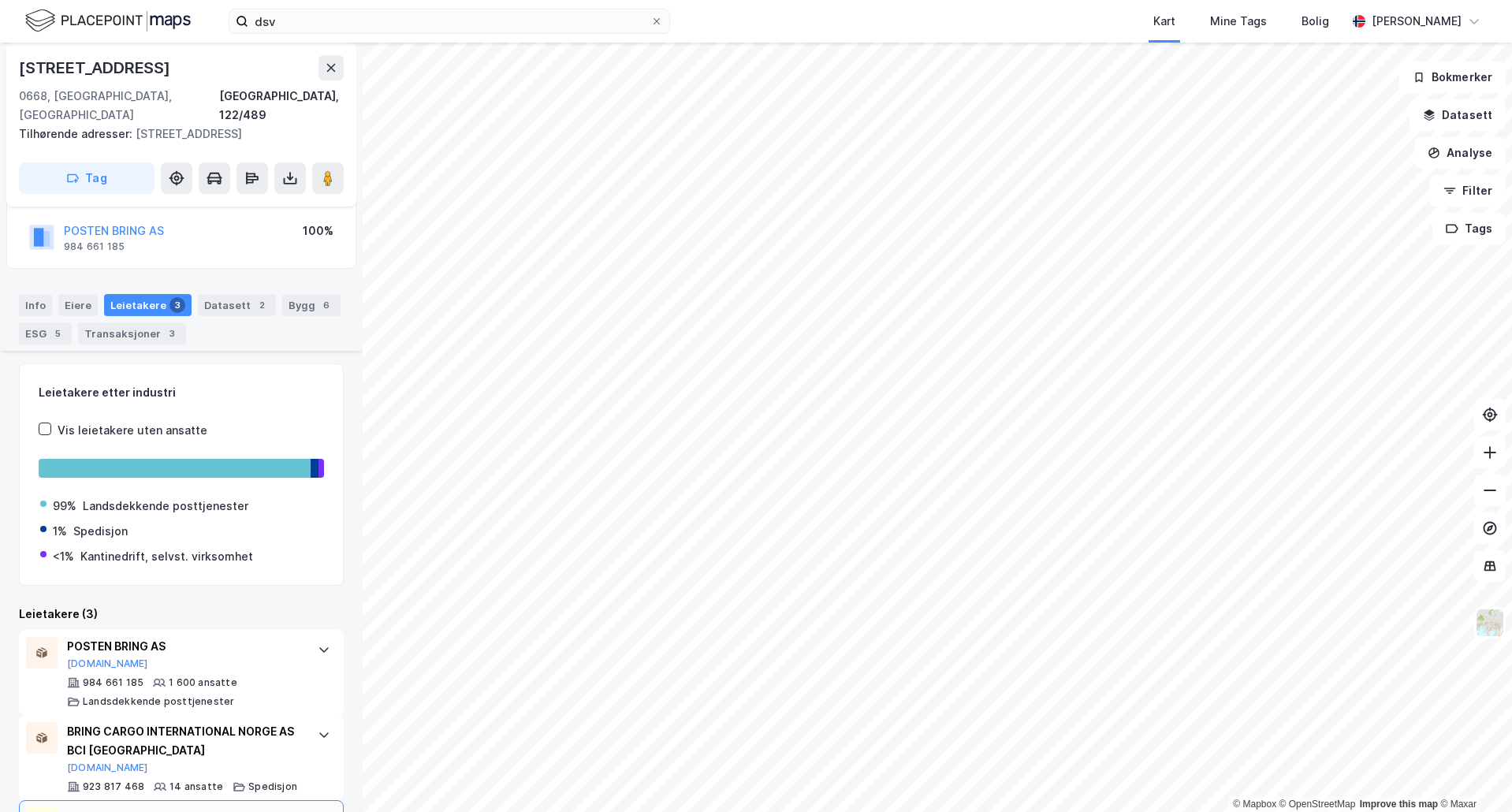
scroll to position [201, 0]
